Goal: Information Seeking & Learning: Learn about a topic

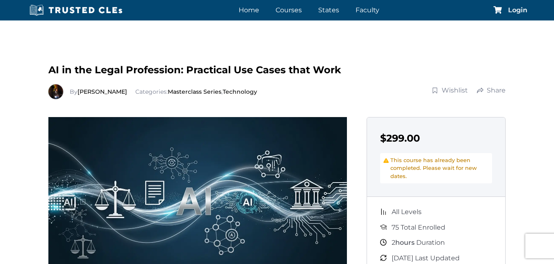
click at [511, 11] on span "Login" at bounding box center [517, 10] width 19 height 7
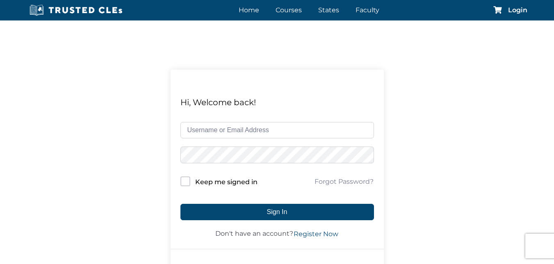
click at [225, 130] on input "text" at bounding box center [277, 130] width 194 height 16
type input "[EMAIL_ADDRESS][DOMAIN_NAME]"
click at [330, 184] on link "Forgot Password?" at bounding box center [344, 182] width 60 height 10
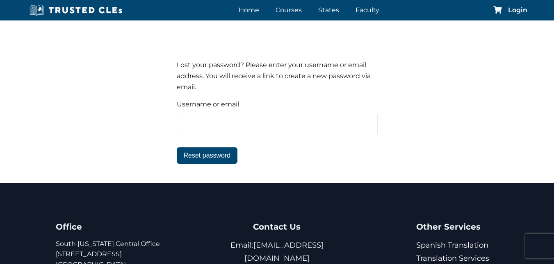
click at [201, 102] on label "Username or email" at bounding box center [277, 104] width 201 height 11
click at [200, 104] on label "Username or email" at bounding box center [277, 104] width 201 height 11
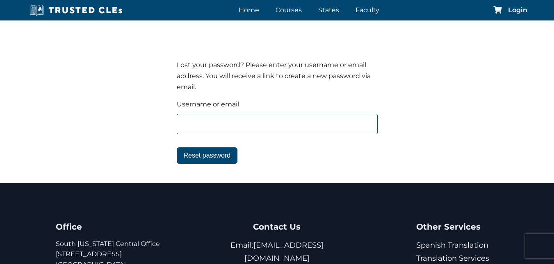
click at [195, 124] on input "text" at bounding box center [277, 124] width 201 height 20
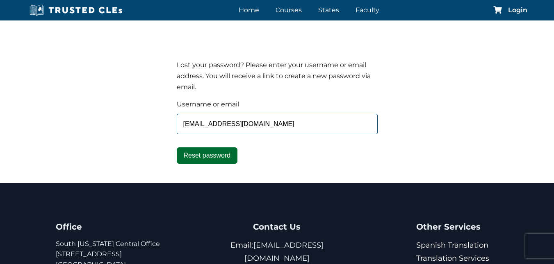
type input "rani@elks.ws"
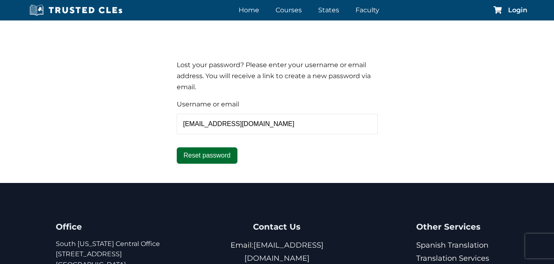
click at [211, 157] on button "Reset password" at bounding box center [207, 156] width 61 height 16
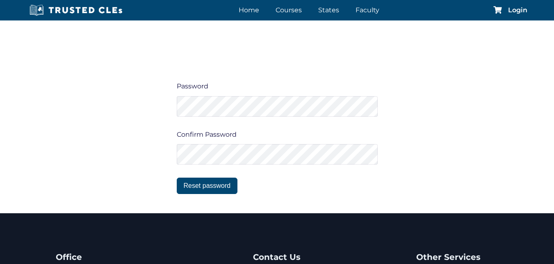
click at [202, 87] on label "Password" at bounding box center [277, 86] width 201 height 11
click at [189, 84] on label "Password" at bounding box center [277, 86] width 201 height 11
click at [205, 186] on button "Reset password" at bounding box center [207, 186] width 61 height 16
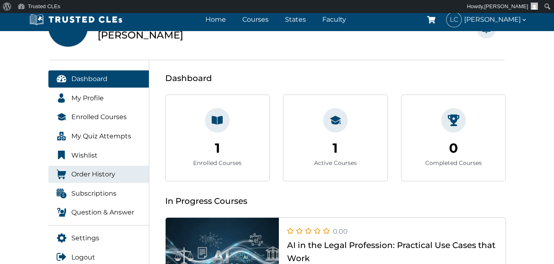
scroll to position [123, 0]
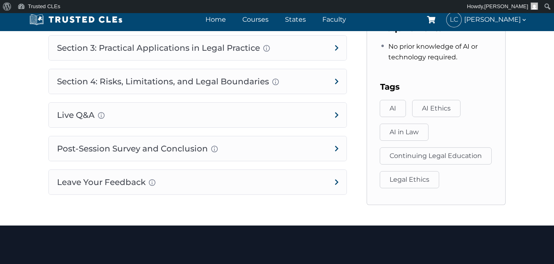
scroll to position [574, 0]
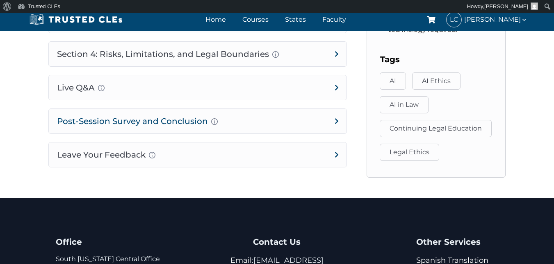
click at [189, 123] on h4 "Post-Session Survey and Conclusion Completion instructions for survey and atten…" at bounding box center [198, 121] width 298 height 25
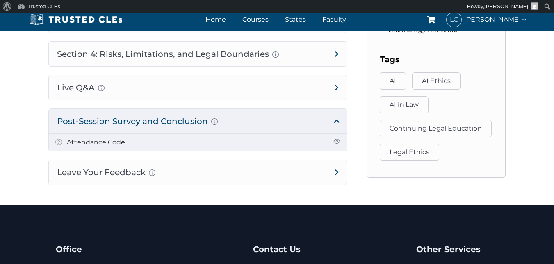
click at [98, 141] on link "Attendance Code" at bounding box center [96, 143] width 58 height 8
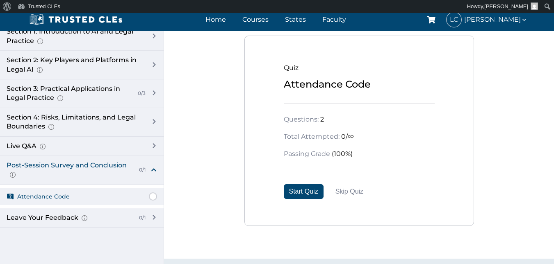
scroll to position [82, 0]
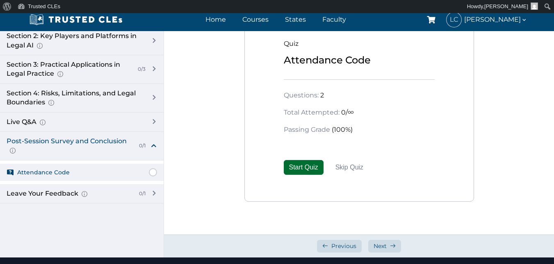
click at [308, 169] on button "Start Quiz" at bounding box center [304, 167] width 40 height 15
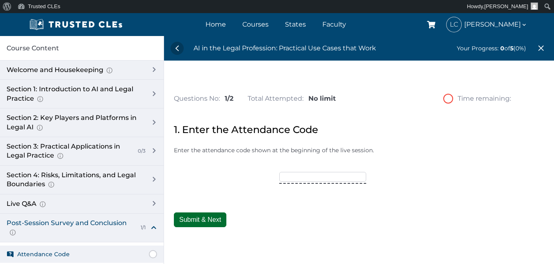
click at [209, 219] on button "Submit & Next" at bounding box center [200, 220] width 52 height 15
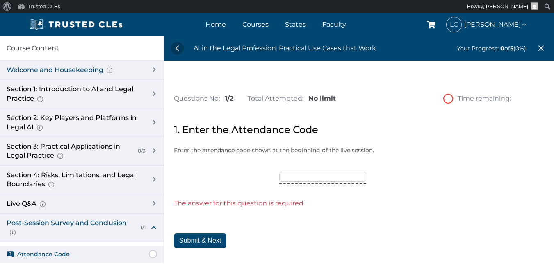
click at [87, 70] on div "Welcome and Housekeeping Introduction of presenters and overview of course stru…" at bounding box center [75, 70] width 136 height 9
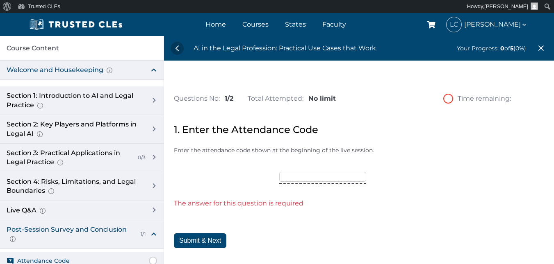
click at [155, 70] on div "Welcome and Housekeeping Introduction of presenters and overview of course stru…" at bounding box center [82, 70] width 164 height 19
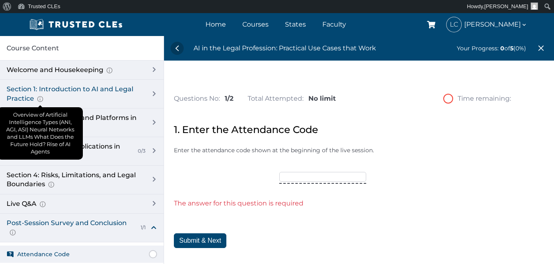
click at [43, 98] on icon at bounding box center [40, 99] width 6 height 6
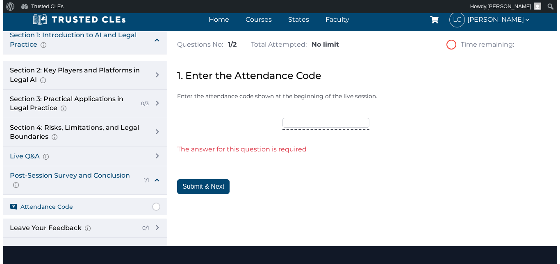
scroll to position [41, 0]
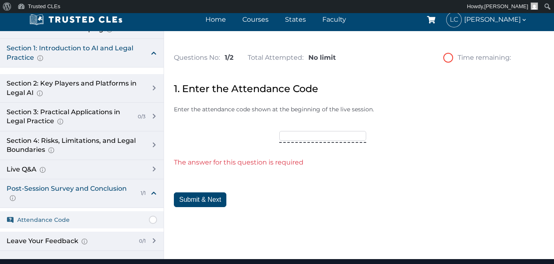
click at [41, 218] on span "Attendance Code" at bounding box center [43, 220] width 52 height 9
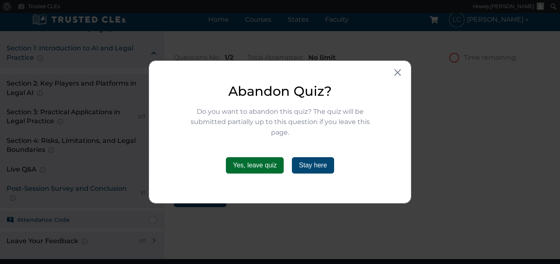
click at [260, 165] on button "Yes, leave quiz" at bounding box center [255, 165] width 58 height 16
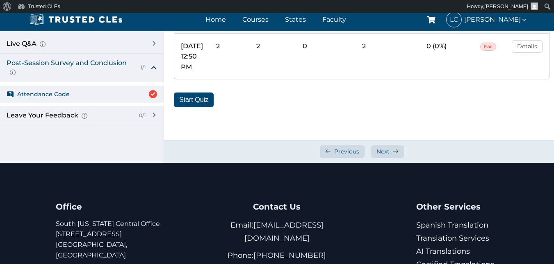
scroll to position [82, 0]
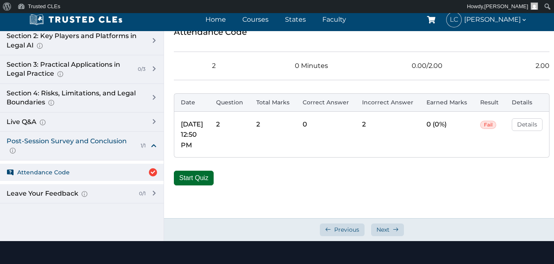
click at [195, 186] on button "Start Quiz" at bounding box center [194, 178] width 40 height 15
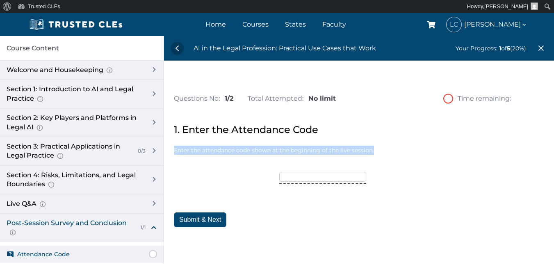
drag, startPoint x: 378, startPoint y: 147, endPoint x: 173, endPoint y: 144, distance: 205.0
click at [173, 144] on div "Questions No: 1 /2 Total Attempted: No limit Time remaining: No Limit Reattempt…" at bounding box center [359, 161] width 390 height 200
copy p "Enter the attendance code shown at the beginning of the live session."
